Goal: Transaction & Acquisition: Book appointment/travel/reservation

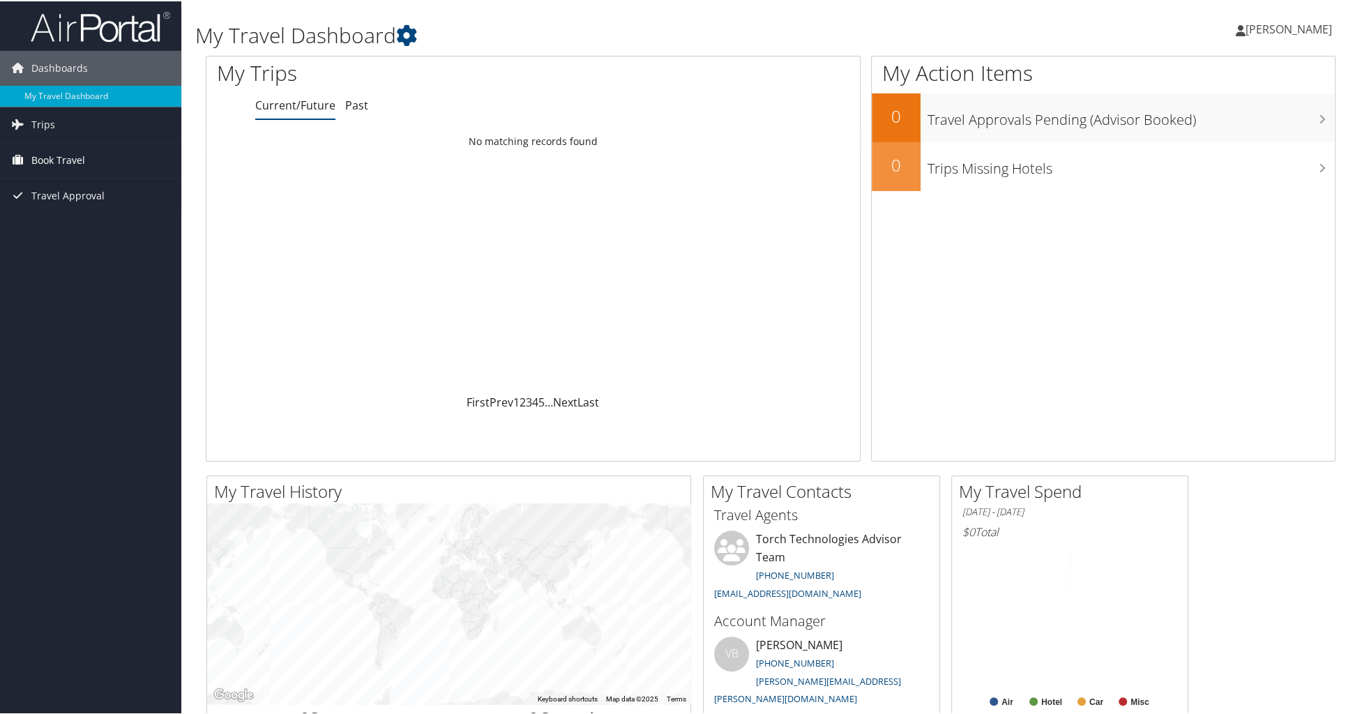
click at [47, 160] on span "Book Travel" at bounding box center [58, 159] width 54 height 35
click at [66, 228] on link "Book/Manage Online Trips" at bounding box center [90, 228] width 181 height 21
click at [47, 157] on span "Book Travel" at bounding box center [58, 159] width 54 height 35
click at [63, 229] on link "Book/Manage Online Trips" at bounding box center [90, 228] width 181 height 21
